Goal: Task Accomplishment & Management: Use online tool/utility

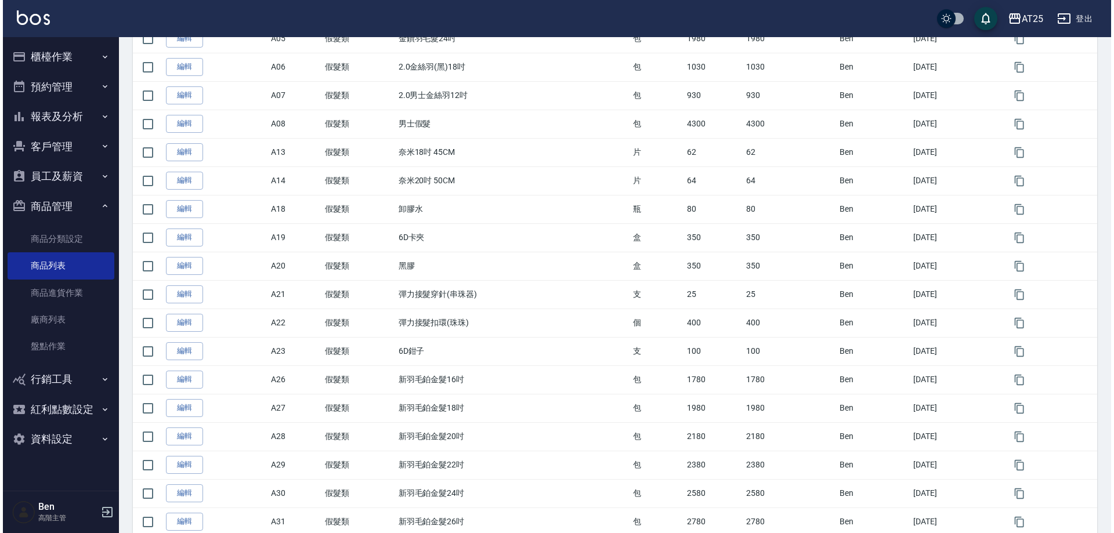
scroll to position [2, 0]
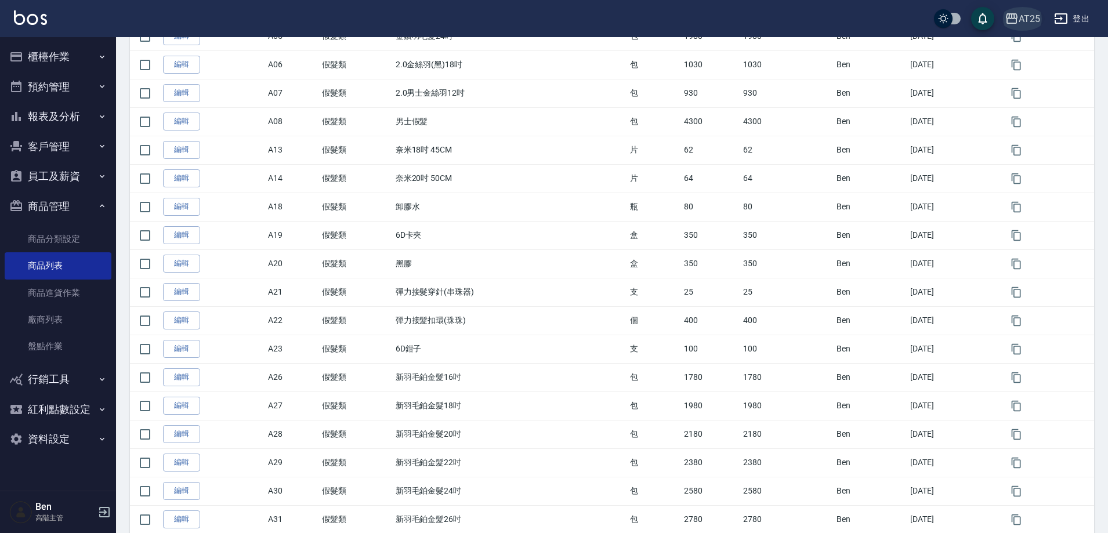
click at [1024, 17] on div "AT25" at bounding box center [1029, 19] width 21 height 15
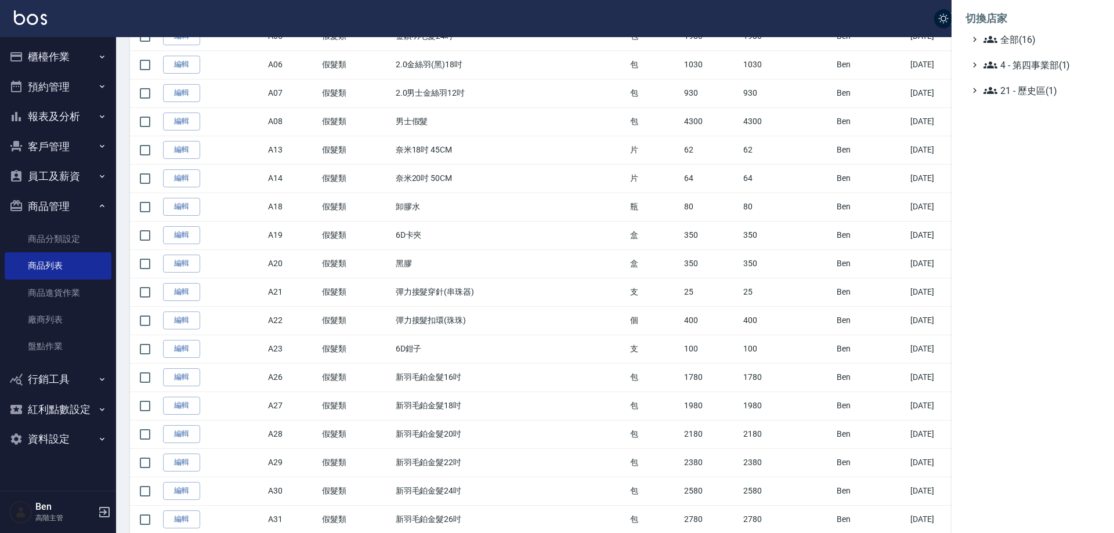
click at [1027, 34] on div "全部(16)" at bounding box center [1033, 39] width 135 height 14
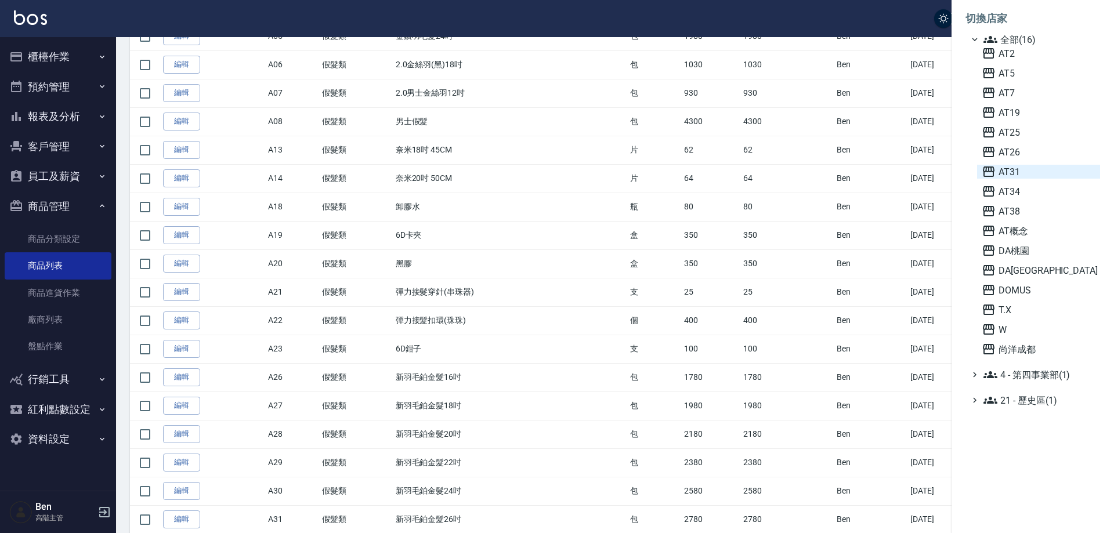
click at [1017, 170] on span "AT31" at bounding box center [1039, 172] width 114 height 14
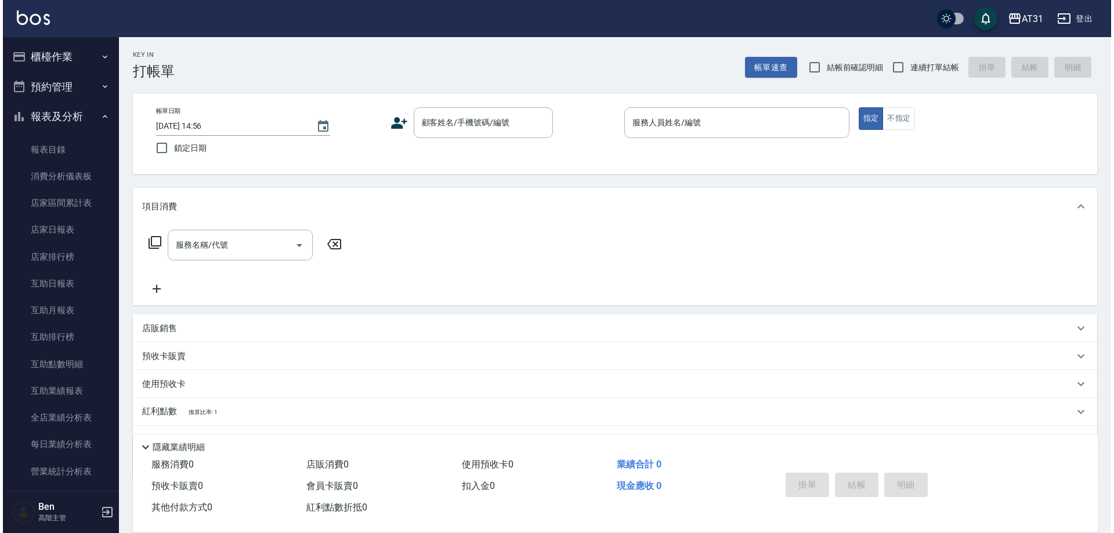
scroll to position [406, 0]
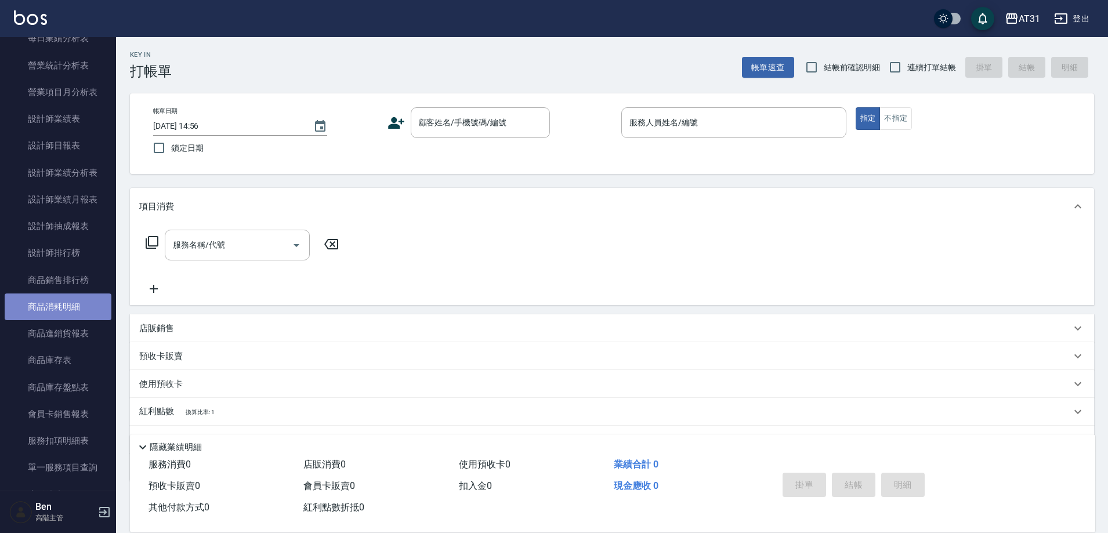
click at [66, 306] on link "商品消耗明細" at bounding box center [58, 307] width 107 height 27
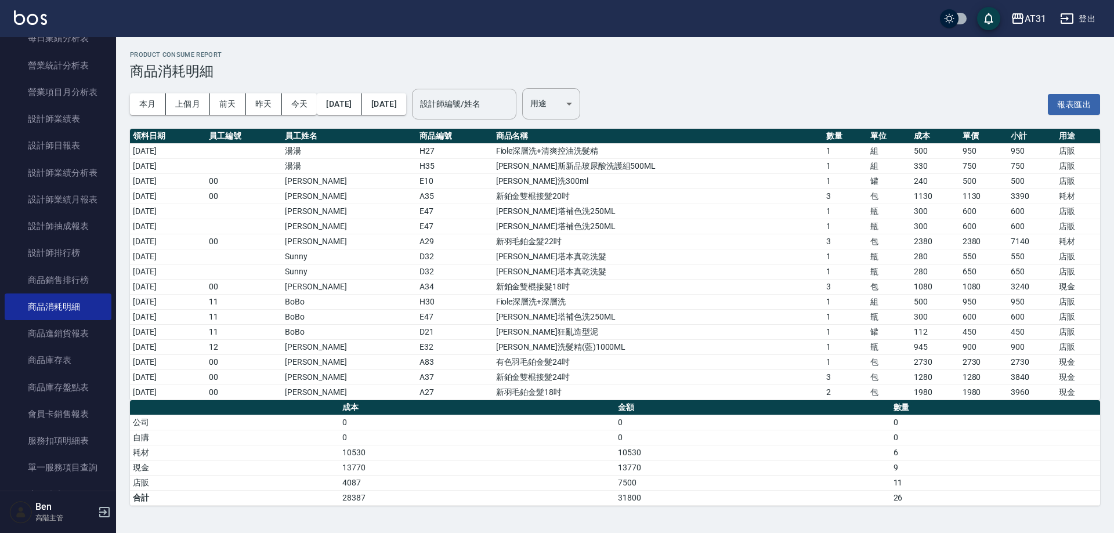
drag, startPoint x: 234, startPoint y: 359, endPoint x: 821, endPoint y: 370, distance: 586.8
click at [821, 370] on tbody "2025/10/04 湯湯 H27 Fiole深層洗+清爽控油洗髮精 1 組 500 950 950 店販 2025/10/04 湯湯 H35 喬娜斯新品玻尿…" at bounding box center [615, 271] width 970 height 256
